Goal: Transaction & Acquisition: Purchase product/service

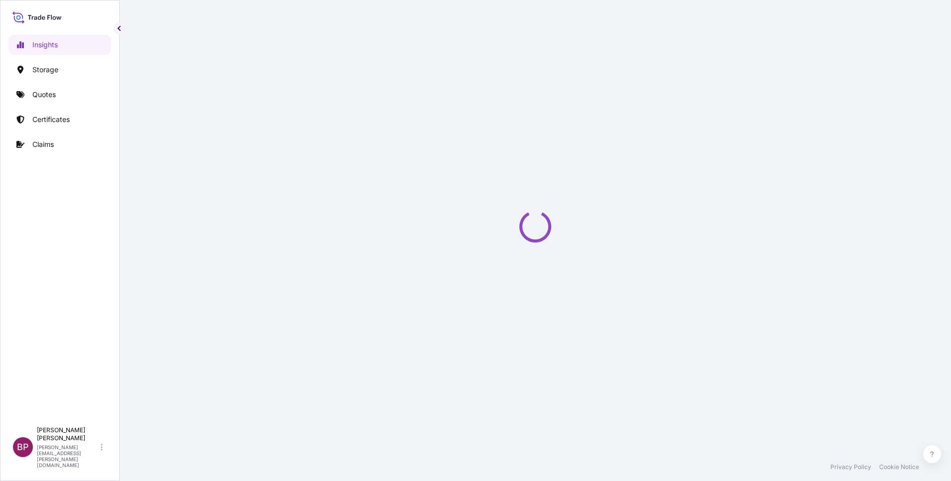
select select "2025"
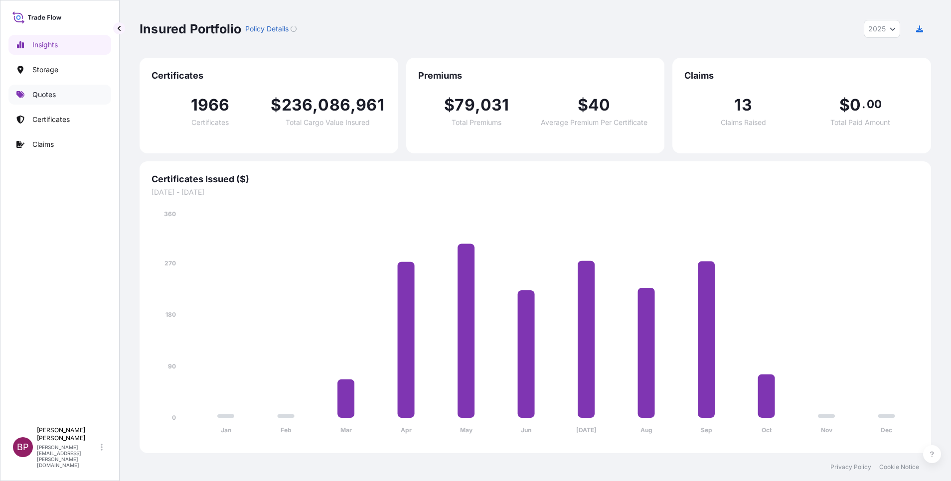
click at [52, 98] on p "Quotes" at bounding box center [43, 95] width 23 height 10
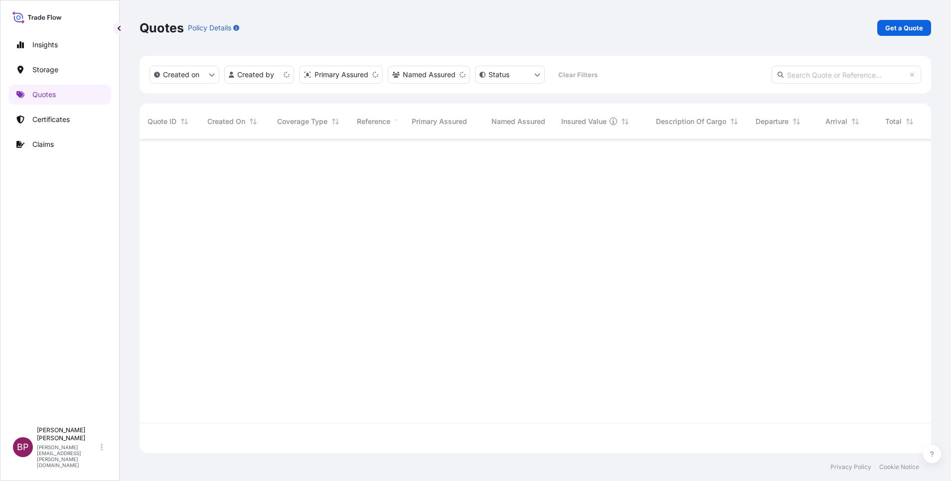
scroll to position [308, 780]
click at [915, 29] on p "Get a Quote" at bounding box center [904, 28] width 38 height 10
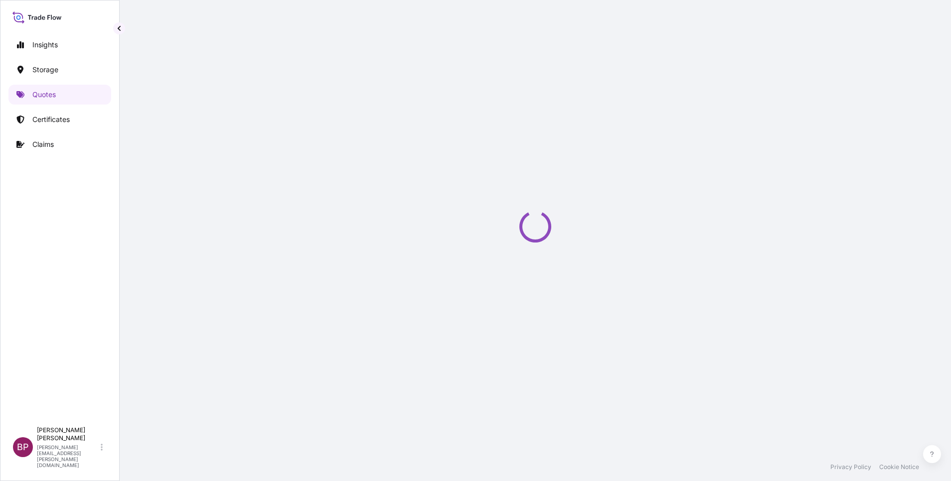
select select "Water"
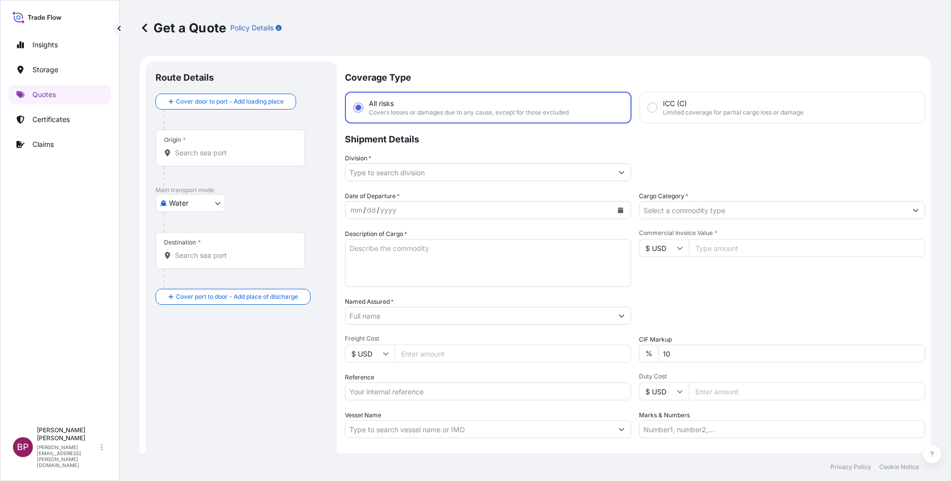
scroll to position [16, 0]
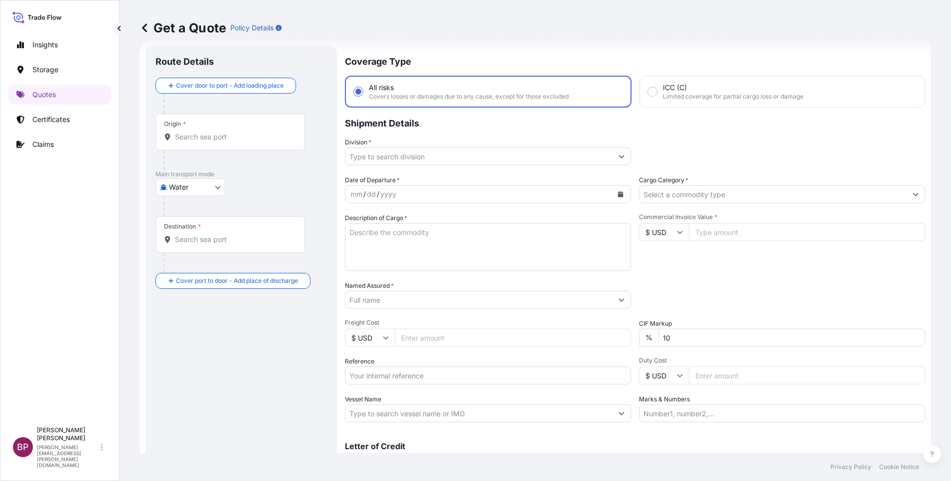
click at [440, 375] on input "Reference" at bounding box center [488, 376] width 286 height 18
paste input "065-43491313"
type input "065-43491313"
click at [431, 299] on input "Named Assured *" at bounding box center [476, 300] width 262 height 18
paste input "AL OBEIKAN AGC FOR GLASS LLC"
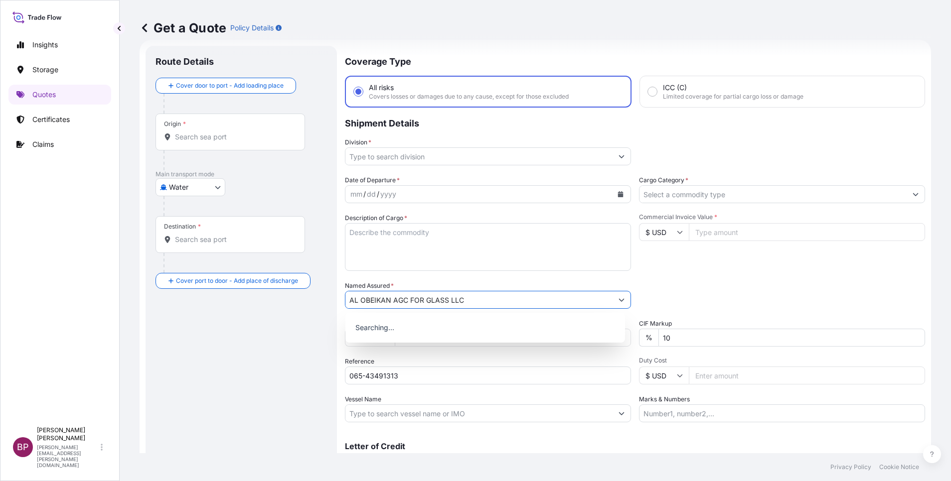
type input "AL OBEIKAN AGC FOR GLASS LLC"
click at [728, 194] on input "Cargo Category *" at bounding box center [772, 194] width 267 height 18
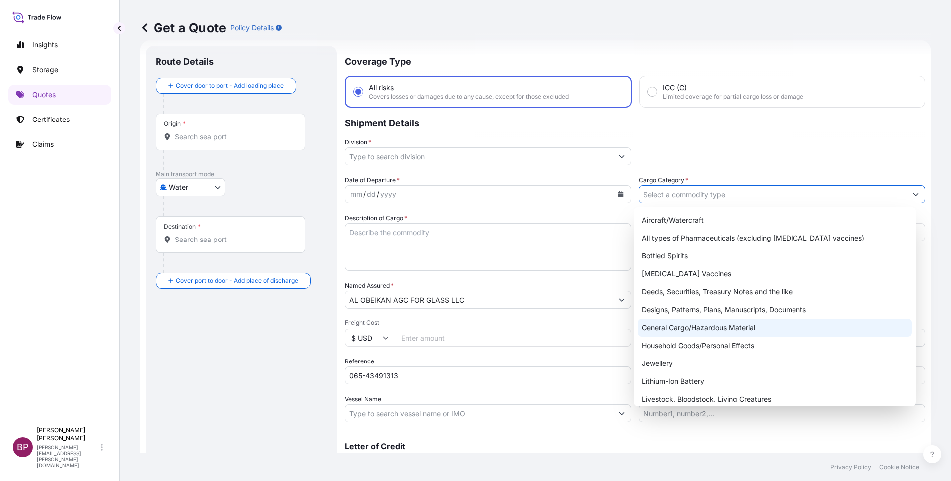
click at [701, 330] on div "General Cargo/Hazardous Material" at bounding box center [775, 328] width 274 height 18
type input "General Cargo/Hazardous Material"
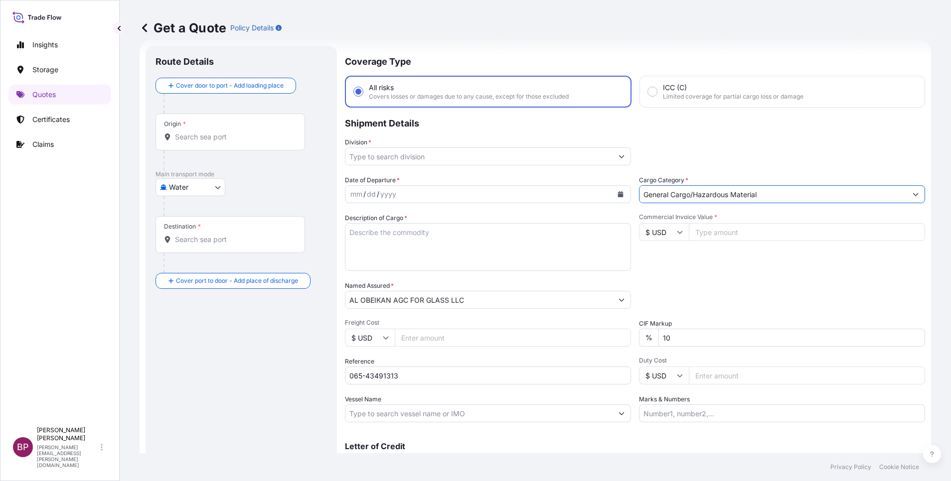
click at [612, 159] on button "Show suggestions" at bounding box center [621, 157] width 18 height 18
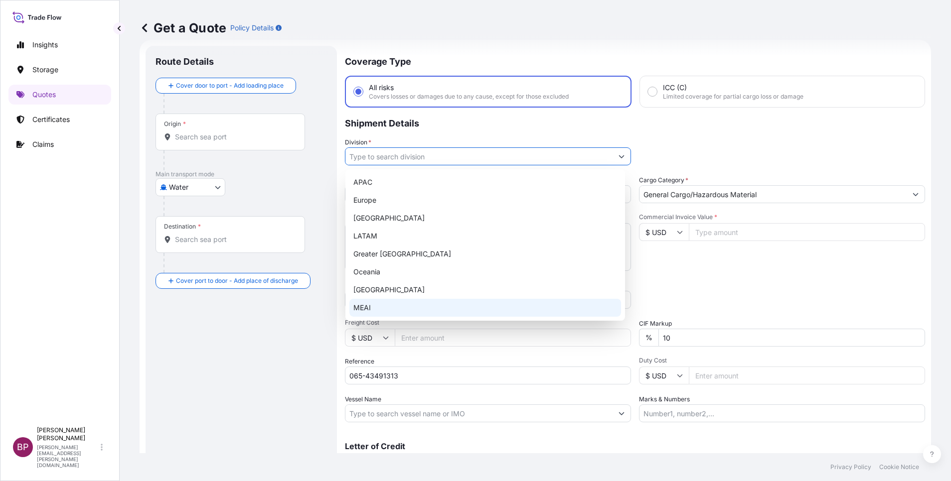
click at [396, 304] on div "MEAI" at bounding box center [485, 308] width 272 height 18
type input "MEAI"
click at [677, 235] on icon at bounding box center [680, 232] width 6 height 6
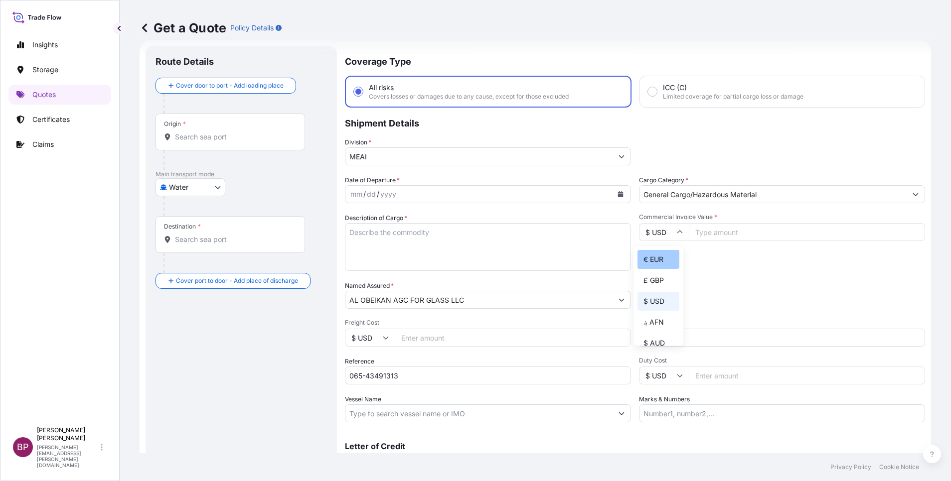
click at [649, 267] on div "€ EUR" at bounding box center [658, 259] width 42 height 19
type input "€ EUR"
click at [733, 234] on input "Commercial Invoice Value *" at bounding box center [807, 232] width 236 height 18
type input "358992.81"
click at [456, 372] on input "065-43491313" at bounding box center [488, 376] width 286 height 18
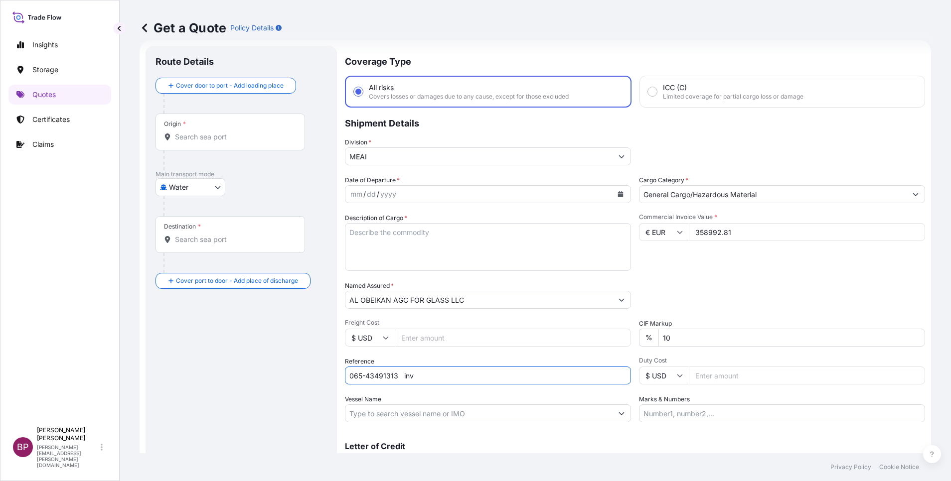
paste input "90086218"
type input "065-43491313 inv 90086218"
click at [538, 251] on textarea "Description of Cargo *" at bounding box center [488, 247] width 286 height 48
paste textarea "DESK-not restricted"
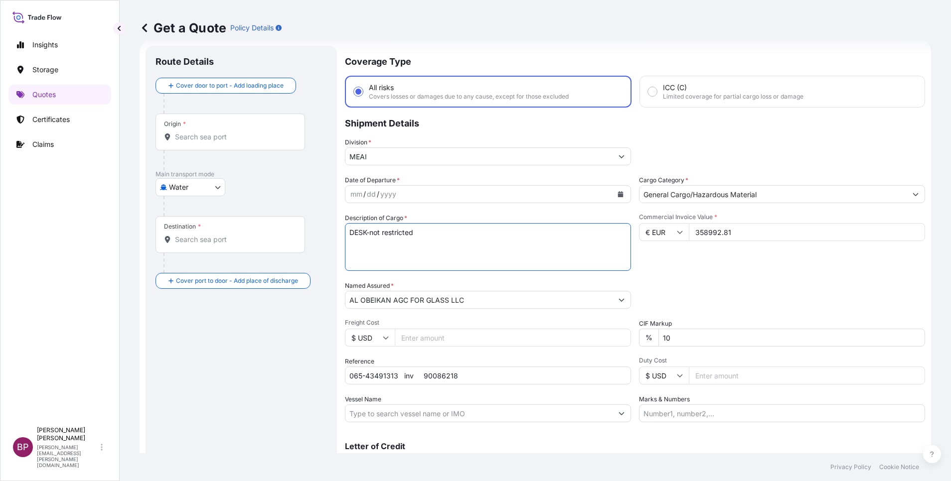
type textarea "DESK-not restricted"
click at [618, 195] on button "Calendar" at bounding box center [620, 194] width 16 height 16
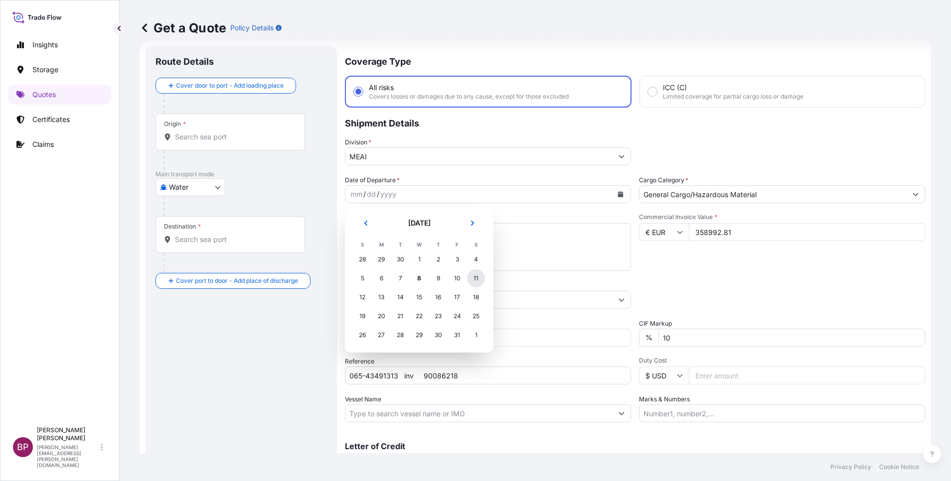
click at [478, 279] on div "11" at bounding box center [476, 279] width 18 height 18
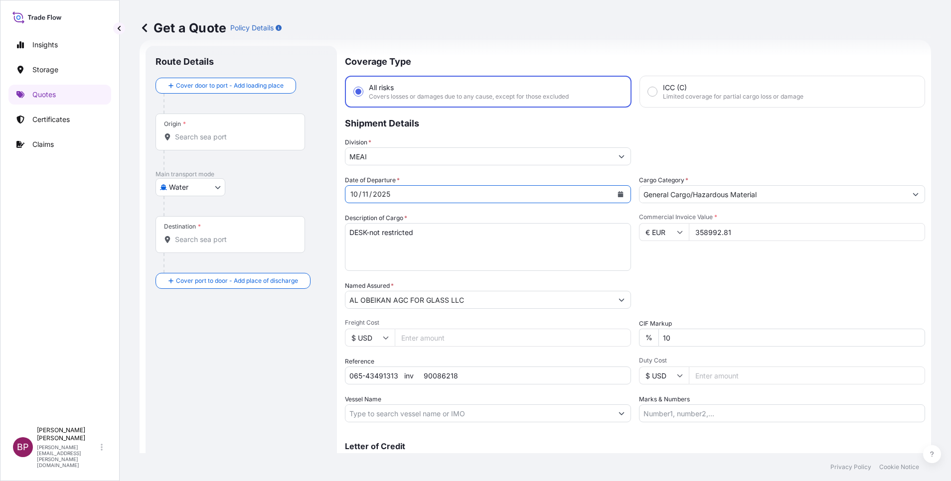
click at [216, 185] on body "Selected Date: Saturday, October 11, 2025 Insights Storage Quotes Certificates …" at bounding box center [475, 240] width 951 height 481
click at [188, 214] on div "Air" at bounding box center [190, 213] width 62 height 18
select select "Air"
click at [403, 309] on div "Date of Departure * 10 / 11 / 2025 Cargo Category * General Cargo/Hazardous Mat…" at bounding box center [635, 298] width 580 height 247
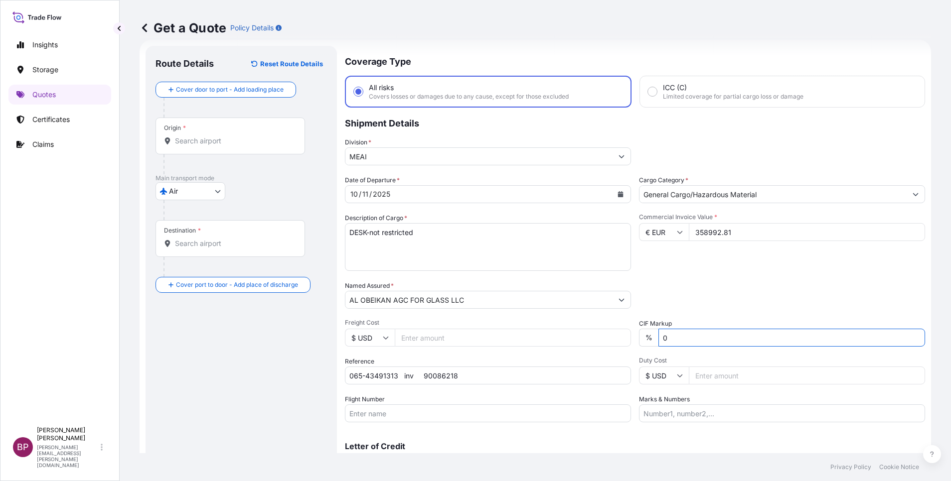
type input "0"
click at [205, 140] on input "Origin *" at bounding box center [234, 141] width 118 height 10
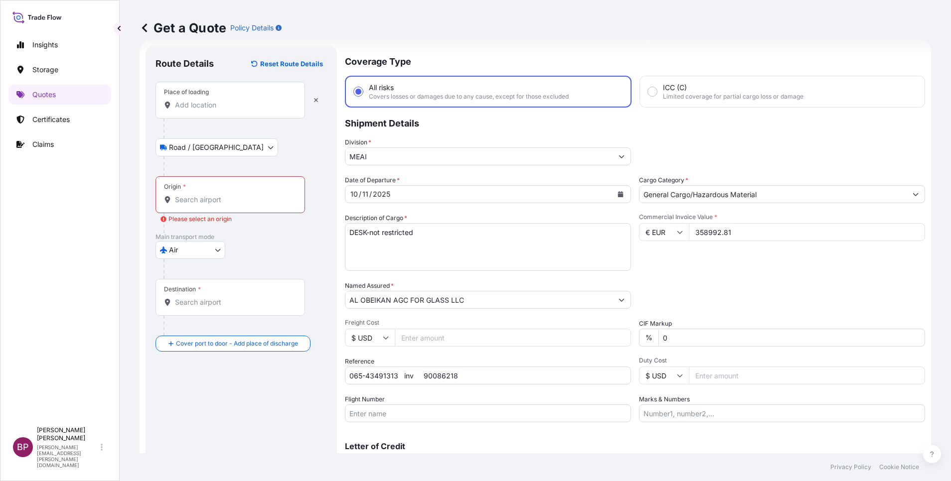
click at [210, 108] on input "Place of loading" at bounding box center [234, 105] width 118 height 10
paste input "Frankfurt,"
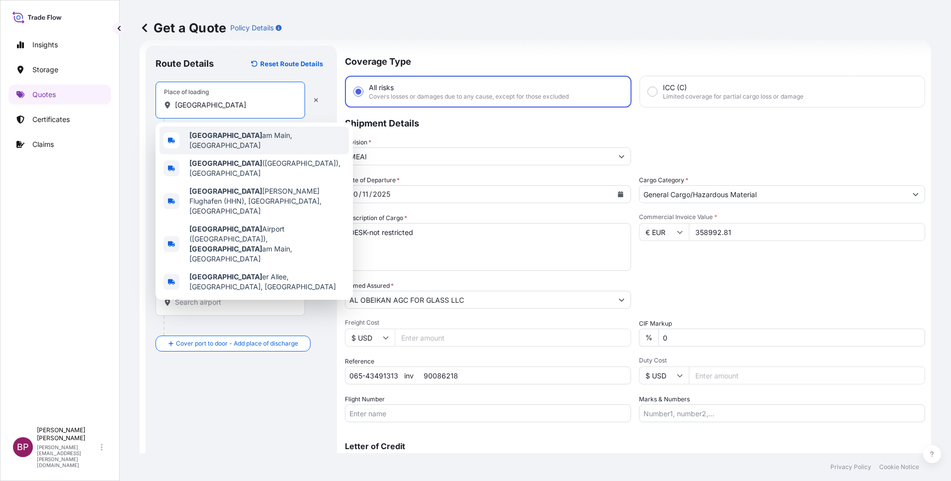
click at [251, 143] on span "Frankfurt am Main, Germany" at bounding box center [266, 141] width 155 height 20
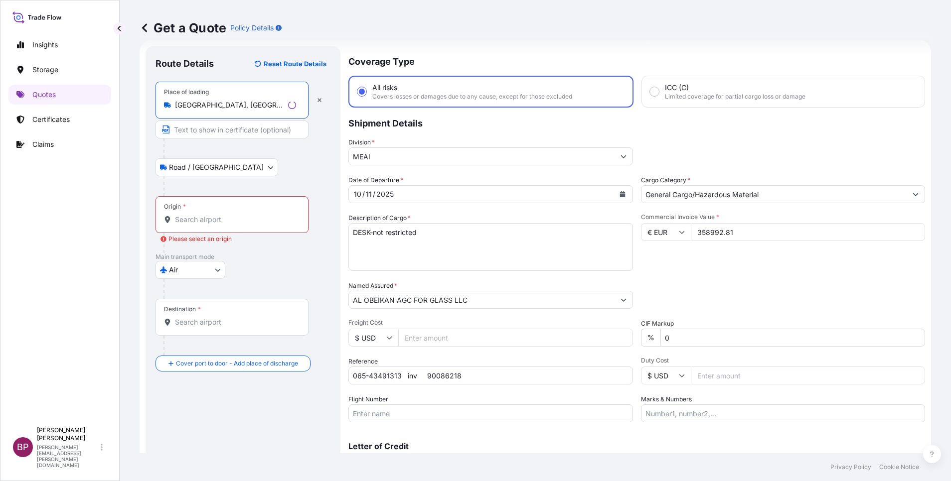
type input "Frankfurt am Main, Germany"
click at [218, 219] on input "Origin * Please select an origin" at bounding box center [235, 220] width 121 height 10
paste input "Frankfurt,"
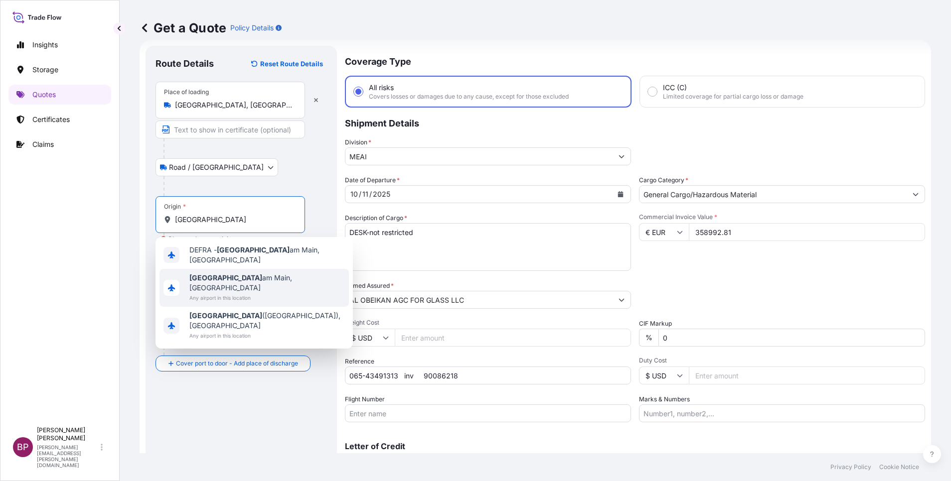
click at [269, 278] on span "Frankfurt am Main, Germany" at bounding box center [266, 283] width 155 height 20
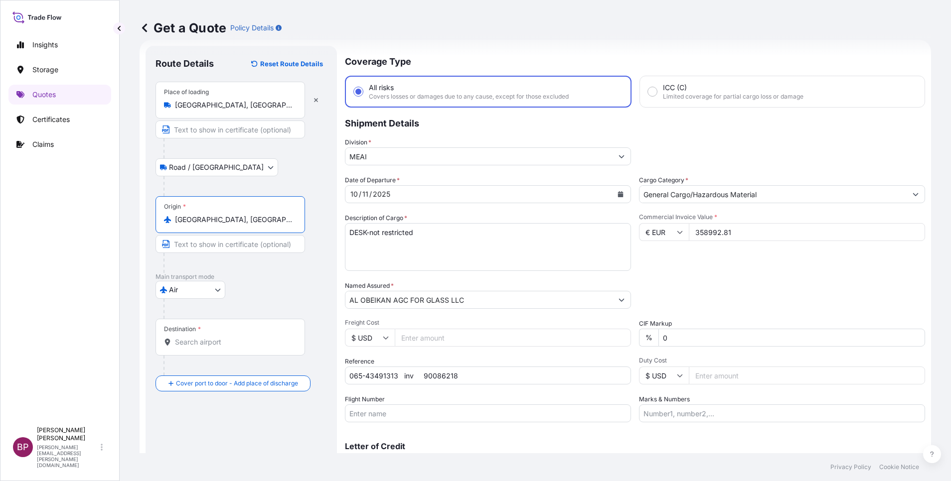
type input "Frankfurt am Main, Germany"
click at [201, 340] on input "Destination *" at bounding box center [234, 342] width 118 height 10
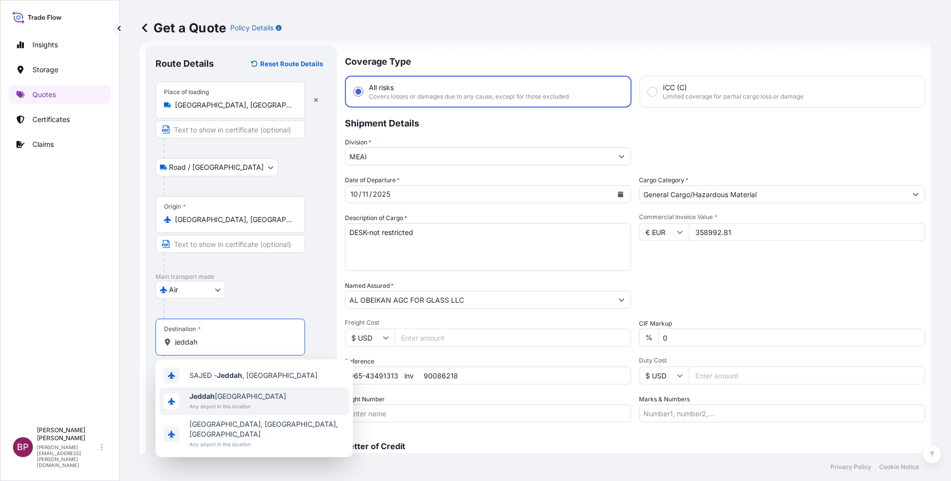
click at [241, 399] on span "Jeddah Saudi Arabia" at bounding box center [237, 397] width 97 height 10
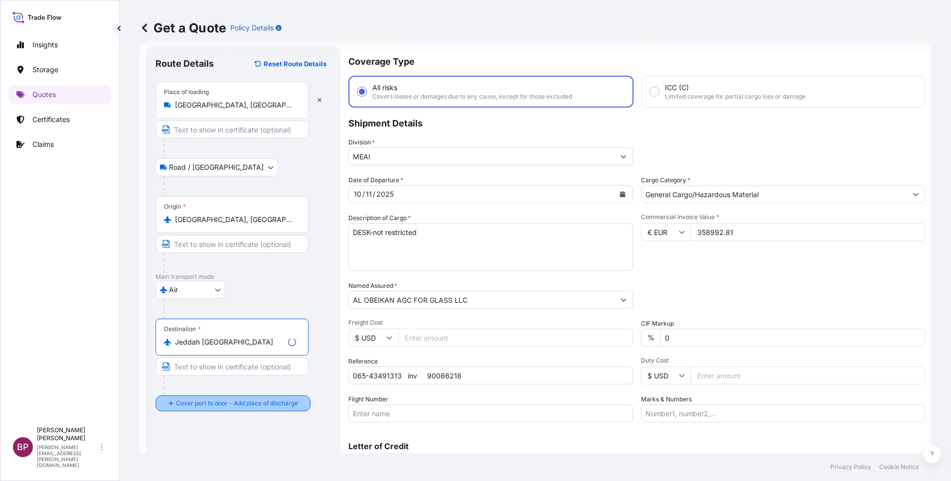
type input "Jeddah Saudi Arabia"
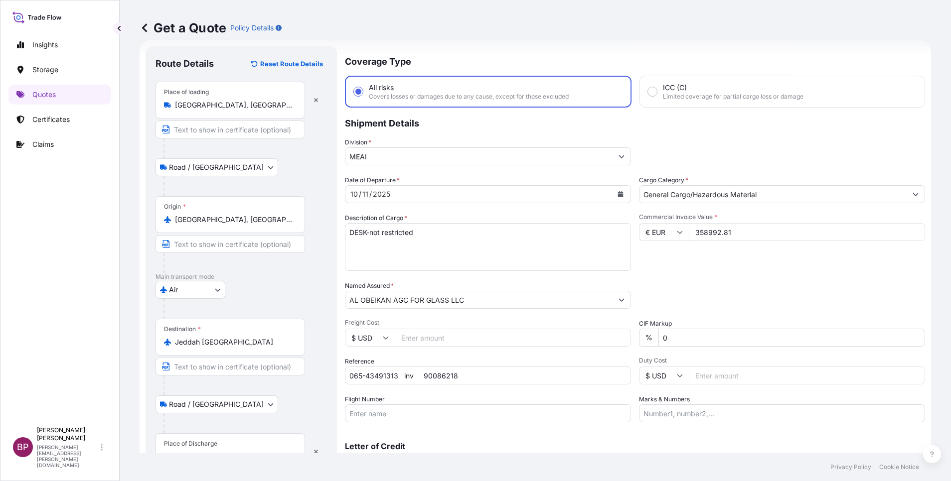
scroll to position [65, 0]
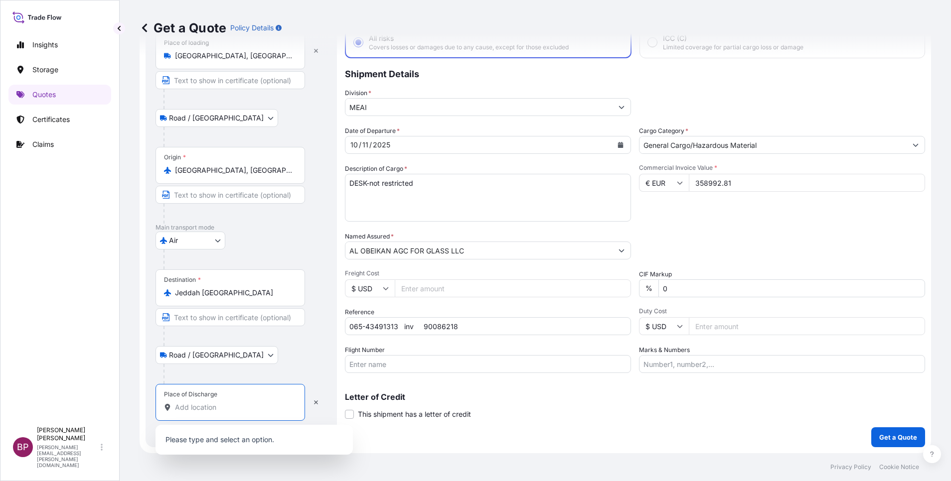
click at [235, 412] on input "Place of Discharge" at bounding box center [234, 408] width 118 height 10
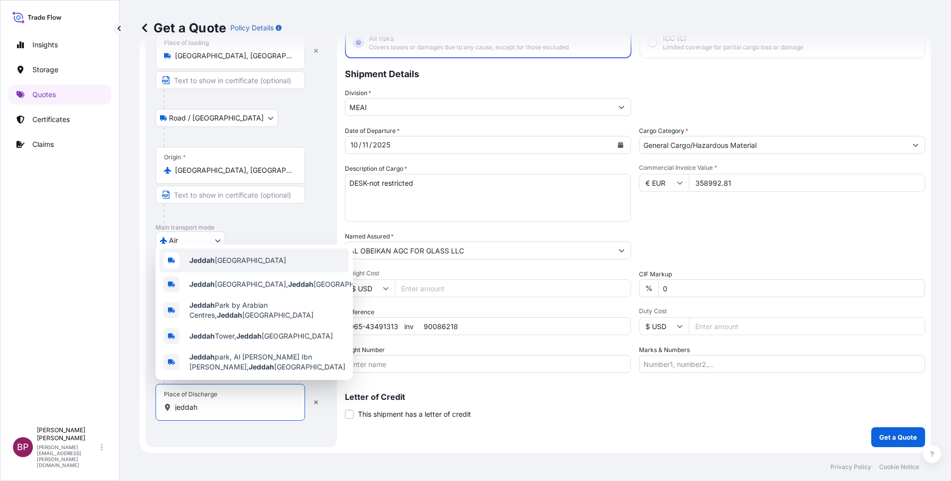
click at [248, 259] on span "Jeddah Saudi Arabia" at bounding box center [237, 261] width 97 height 10
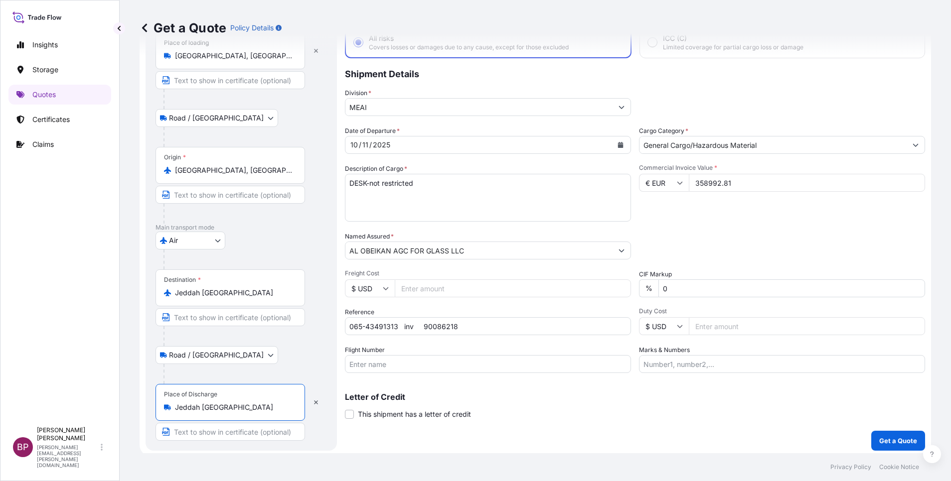
scroll to position [69, 0]
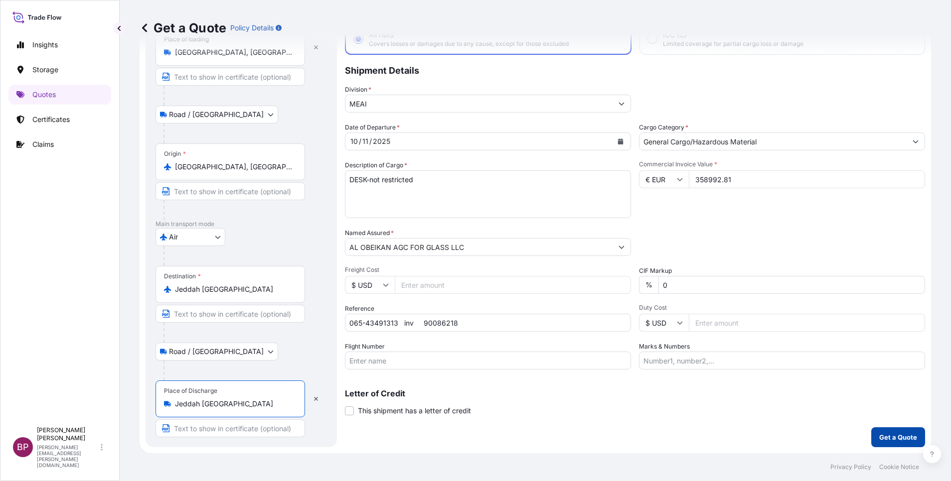
type input "Jeddah Saudi Arabia"
click at [884, 436] on p "Get a Quote" at bounding box center [898, 438] width 38 height 10
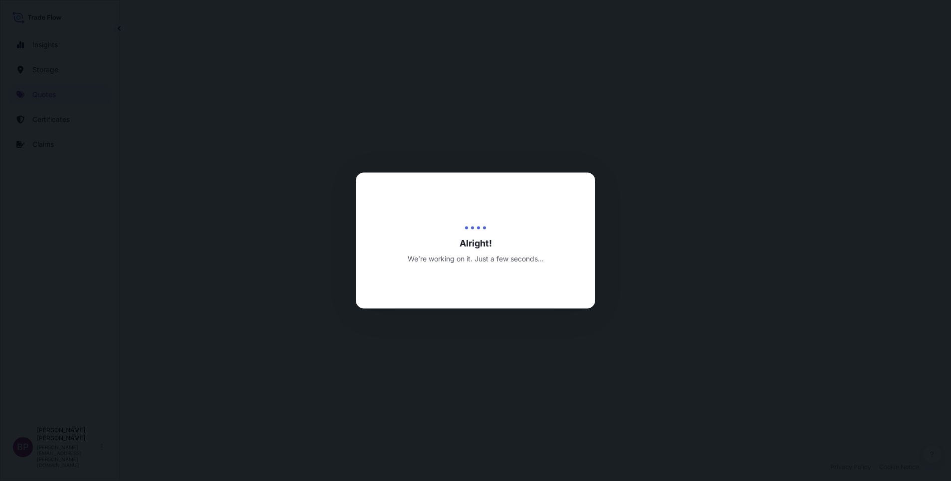
select select "Road / Inland"
select select "Air"
select select "Road / Inland"
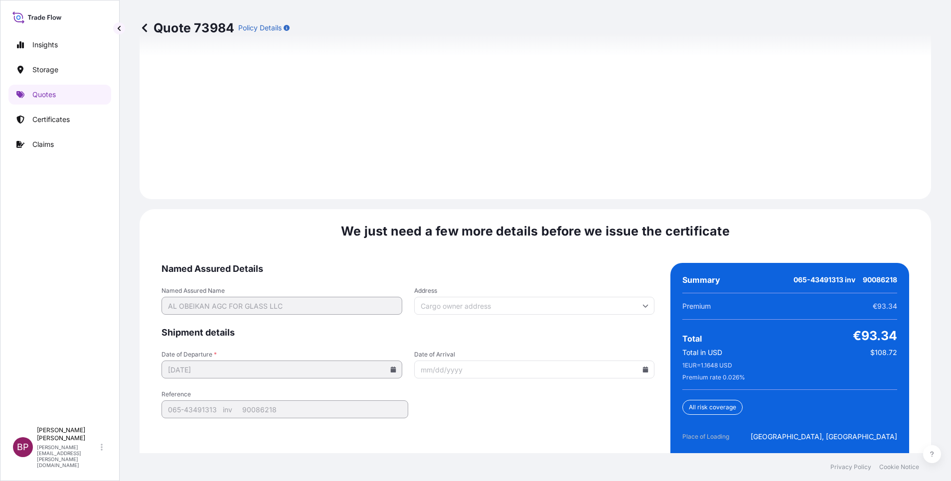
scroll to position [1529, 0]
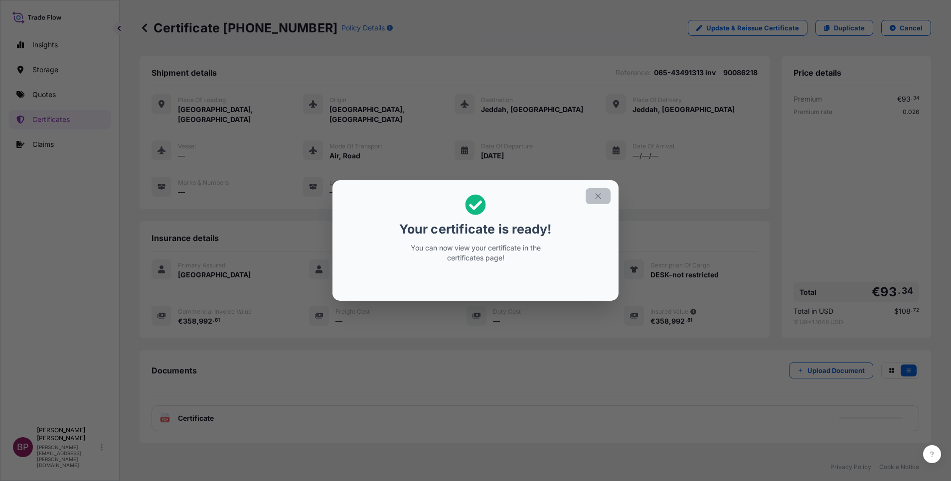
click at [599, 198] on icon "button" at bounding box center [598, 196] width 9 height 9
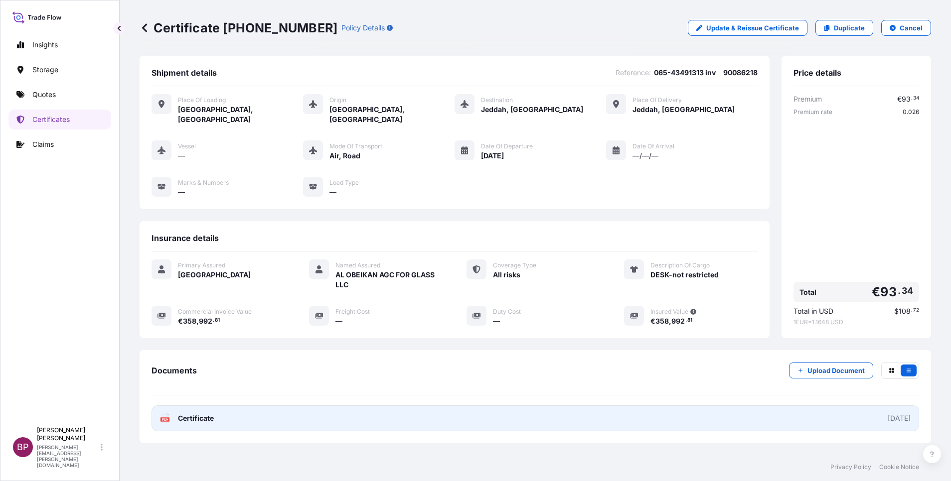
click at [196, 414] on span "Certificate" at bounding box center [196, 419] width 36 height 10
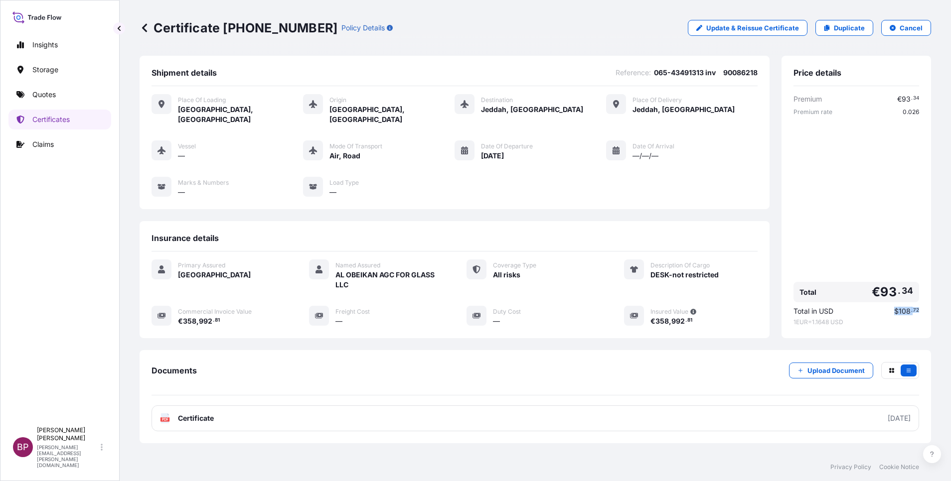
drag, startPoint x: 878, startPoint y: 304, endPoint x: 912, endPoint y: 298, distance: 34.5
click at [912, 298] on div "Price details Premium € 93 . 34 Premium rate 0.026 Total € 93 . 34 Total in USD…" at bounding box center [856, 197] width 150 height 283
copy span "$ 108 . 72"
